Goal: Contribute content: Contribute content

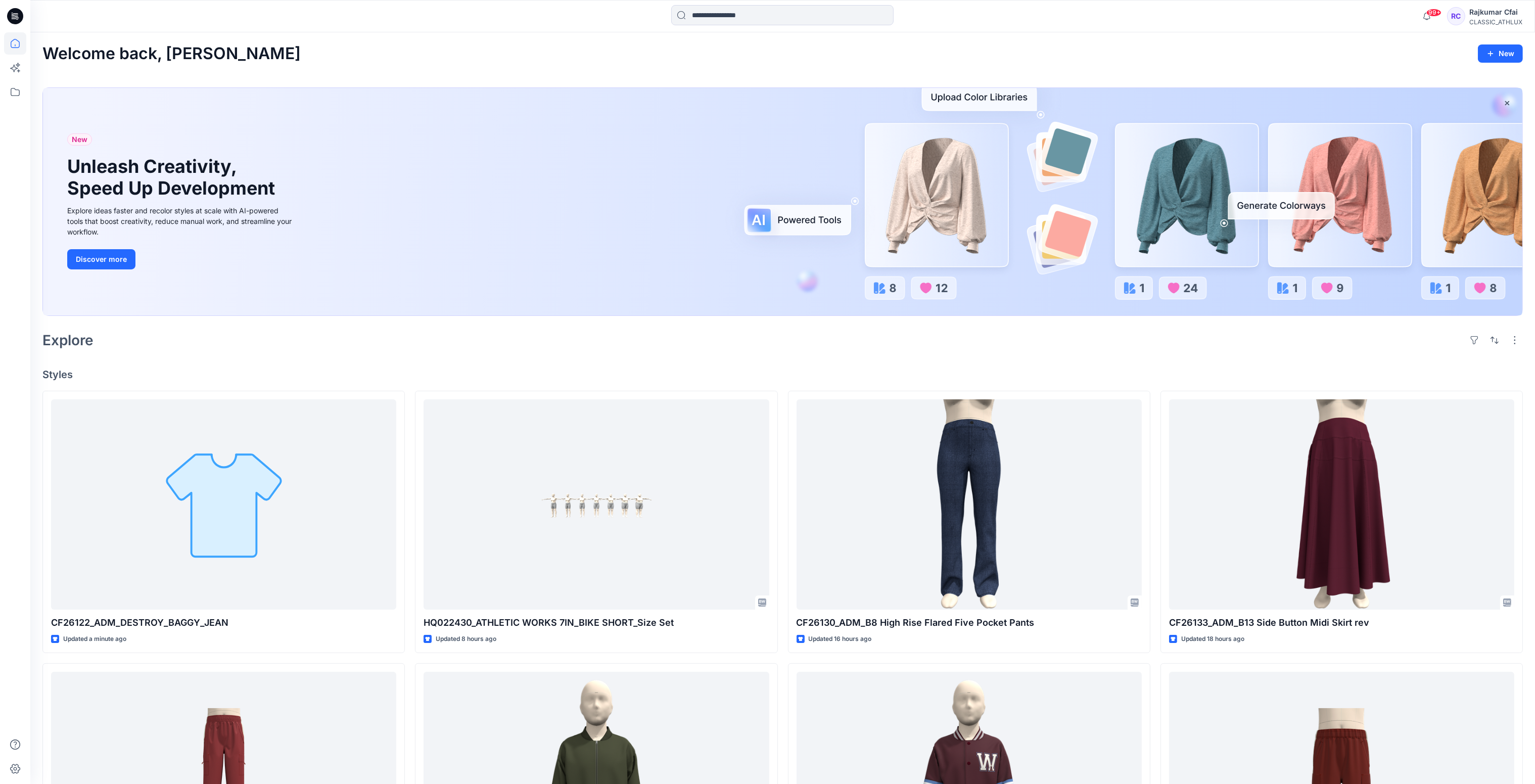
click at [457, 337] on div "Explore" at bounding box center [783, 340] width 1480 height 24
click at [524, 373] on h4 "Styles" at bounding box center [783, 374] width 1480 height 12
drag, startPoint x: 461, startPoint y: 336, endPoint x: 451, endPoint y: 336, distance: 10.0
click at [461, 338] on div "Explore" at bounding box center [783, 340] width 1480 height 24
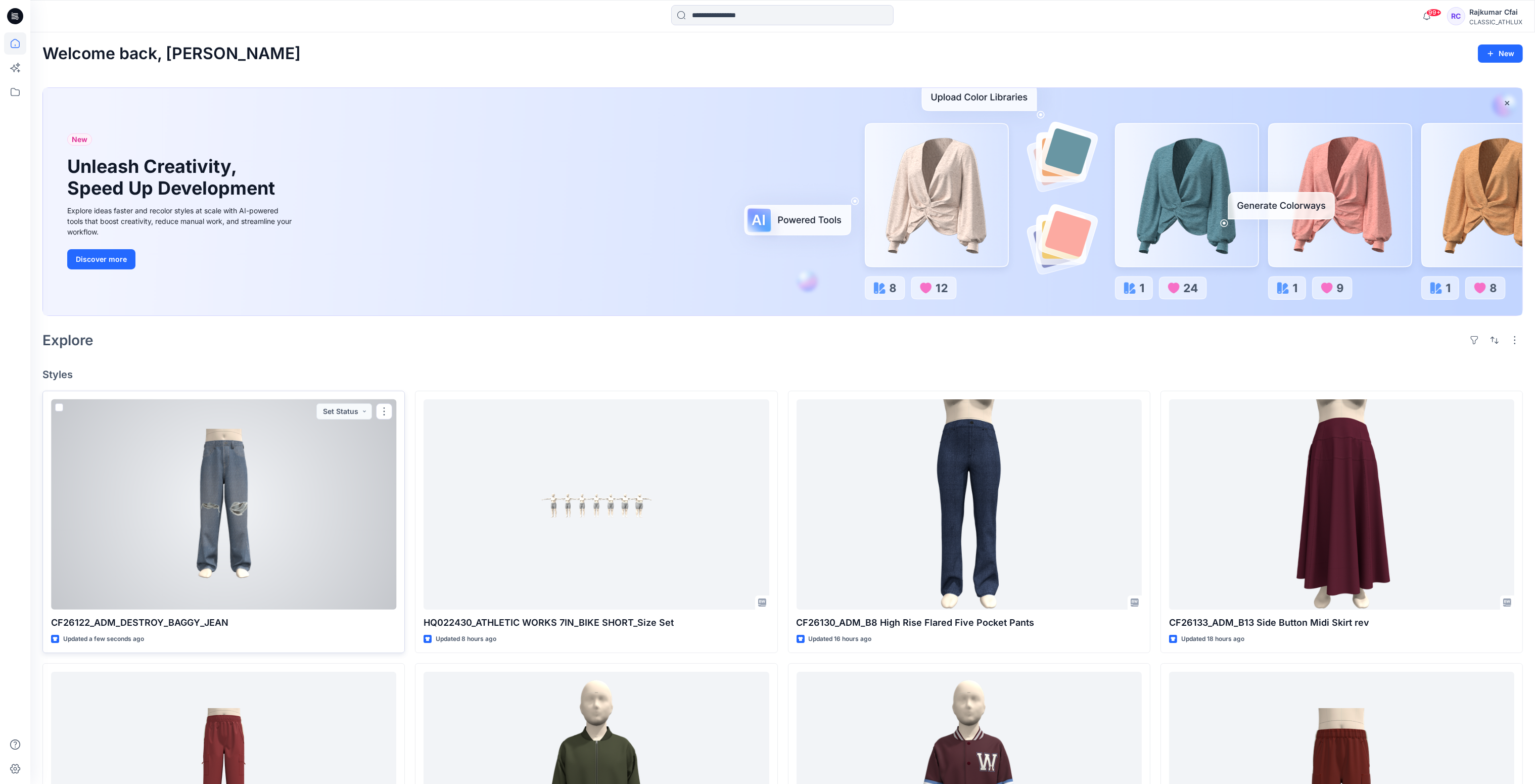
drag, startPoint x: 259, startPoint y: 500, endPoint x: 330, endPoint y: 440, distance: 93.0
click at [259, 500] on div at bounding box center [224, 504] width 346 height 211
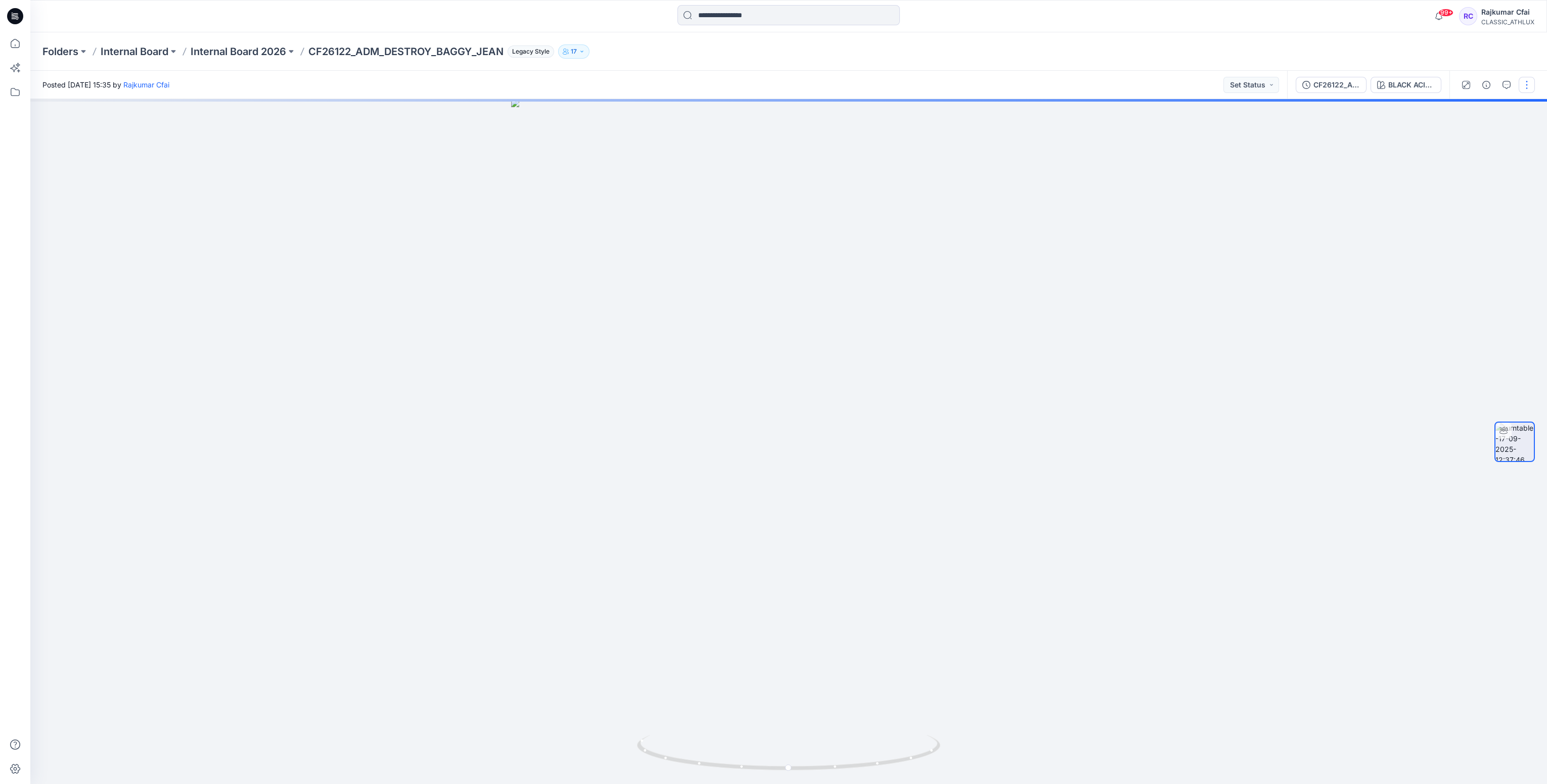
click at [1525, 89] on button "button" at bounding box center [1527, 85] width 16 height 16
click at [1460, 108] on p "Edit" at bounding box center [1462, 108] width 13 height 11
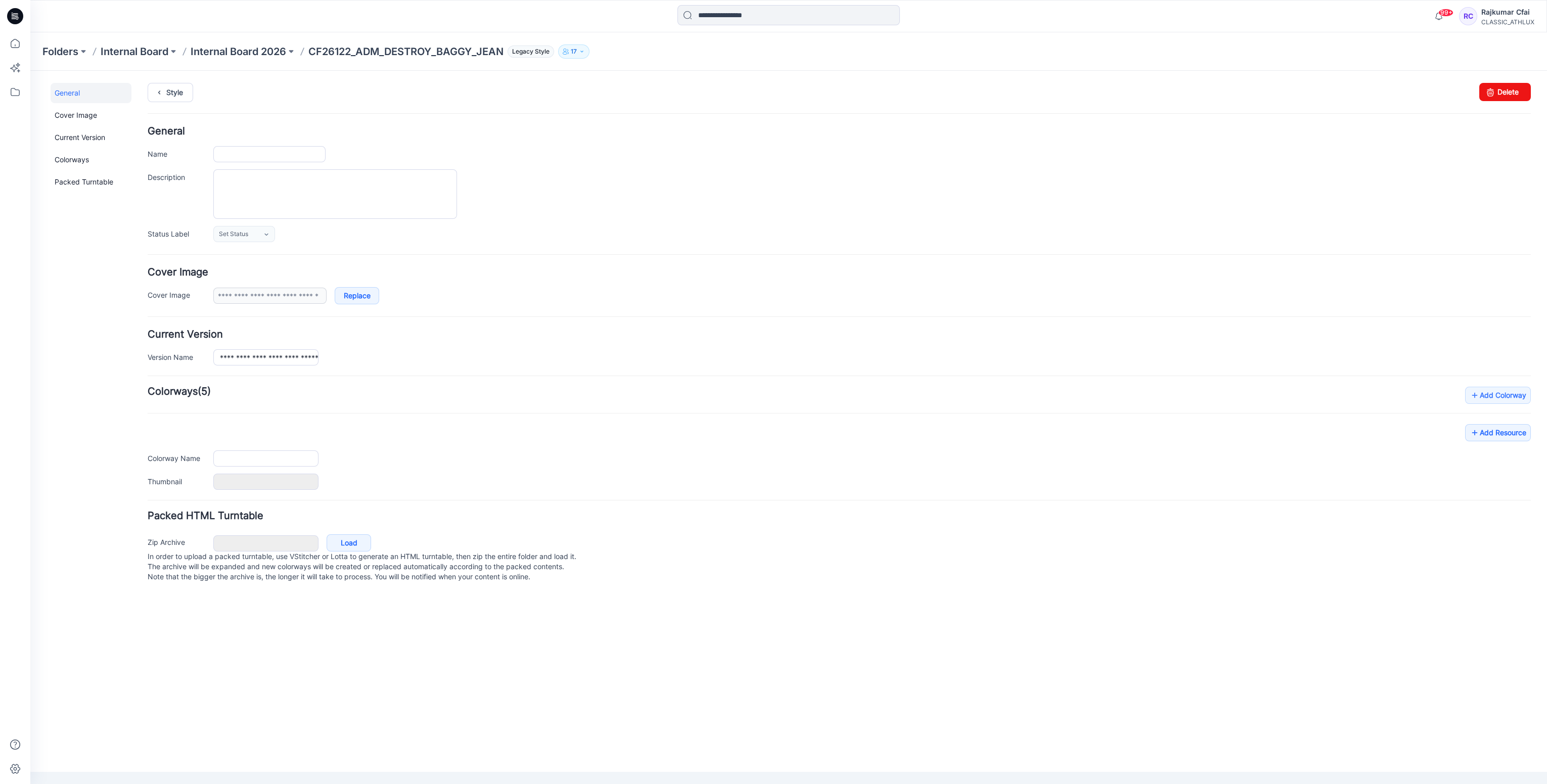
type input "**********"
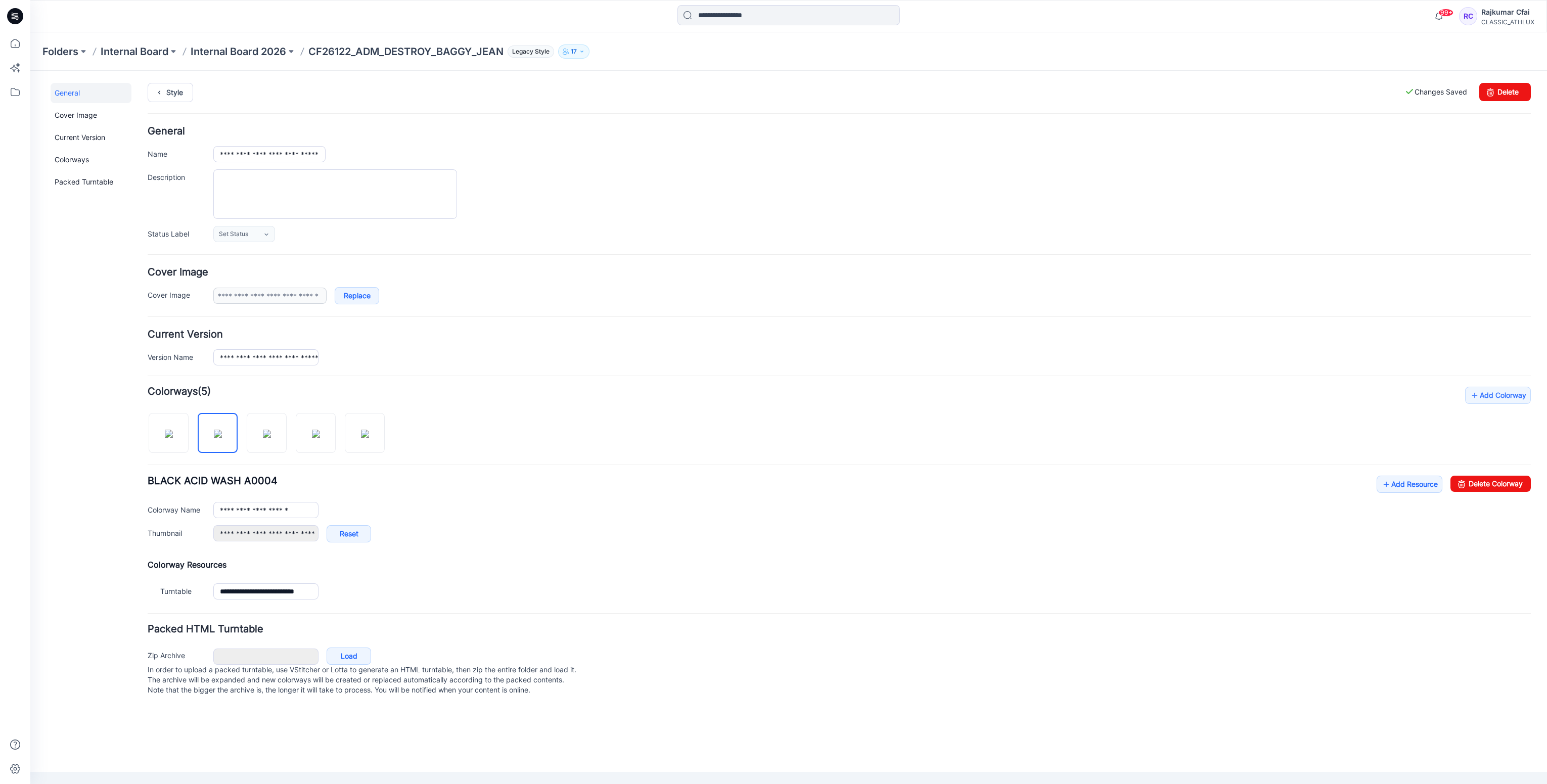
click at [578, 425] on div "**********" at bounding box center [839, 494] width 1383 height 216
drag, startPoint x: 253, startPoint y: 418, endPoint x: 390, endPoint y: 420, distance: 137.0
click at [390, 420] on div at bounding box center [270, 428] width 245 height 52
click at [443, 423] on div "**********" at bounding box center [839, 494] width 1383 height 216
click at [163, 95] on icon at bounding box center [159, 92] width 14 height 18
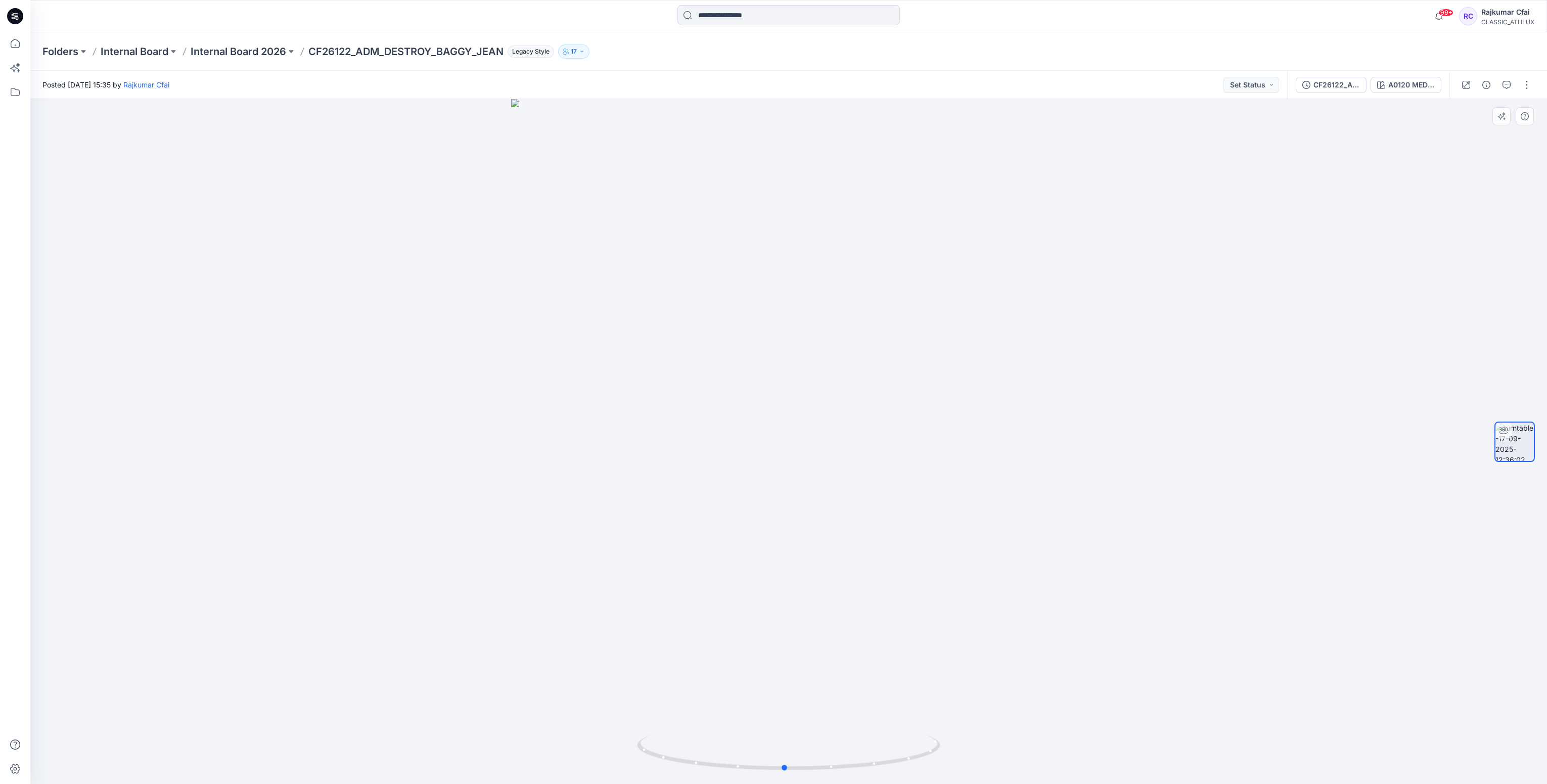
drag, startPoint x: 796, startPoint y: 773, endPoint x: 1095, endPoint y: 725, distance: 302.8
click at [1095, 725] on div at bounding box center [788, 442] width 1516 height 685
click at [15, 13] on icon at bounding box center [15, 16] width 16 height 16
